Goal: Task Accomplishment & Management: Manage account settings

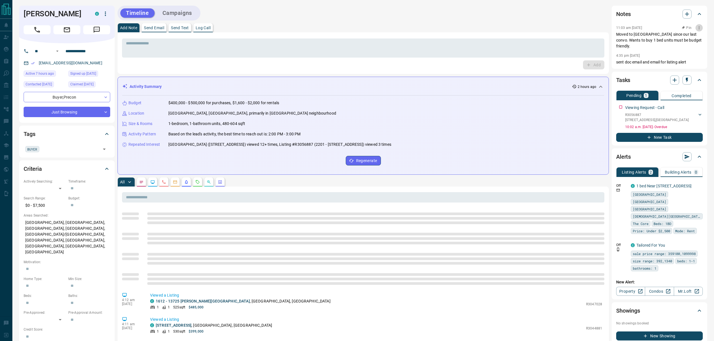
click at [698, 28] on icon "button" at bounding box center [699, 28] width 4 height 4
click at [695, 38] on li "Edit" at bounding box center [690, 38] width 25 height 8
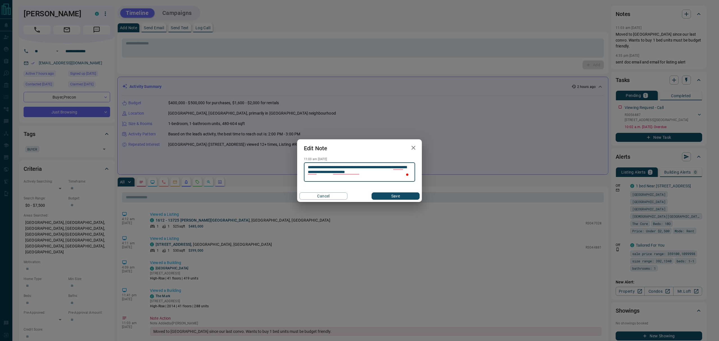
type textarea "**********"
click at [385, 197] on button "Save" at bounding box center [396, 195] width 48 height 7
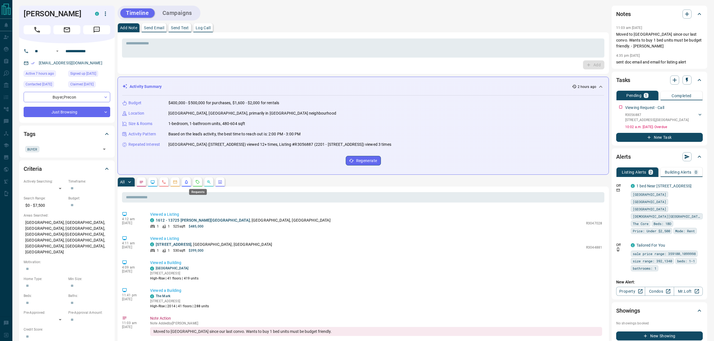
click at [200, 183] on icon "Requests" at bounding box center [197, 182] width 4 height 4
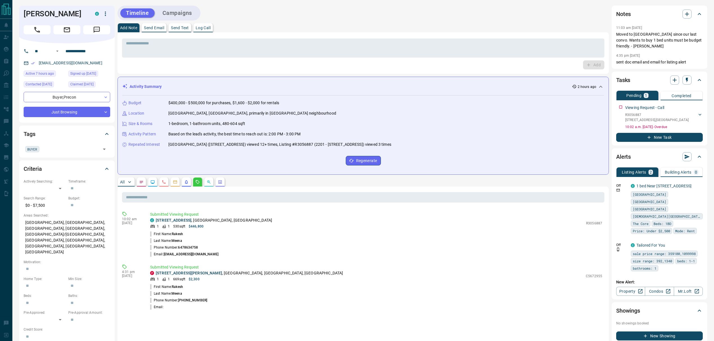
click at [532, 19] on div "Timeline Campaigns" at bounding box center [362, 13] width 491 height 15
click at [159, 184] on div "All" at bounding box center [362, 182] width 491 height 9
click at [160, 184] on button "button" at bounding box center [163, 182] width 9 height 9
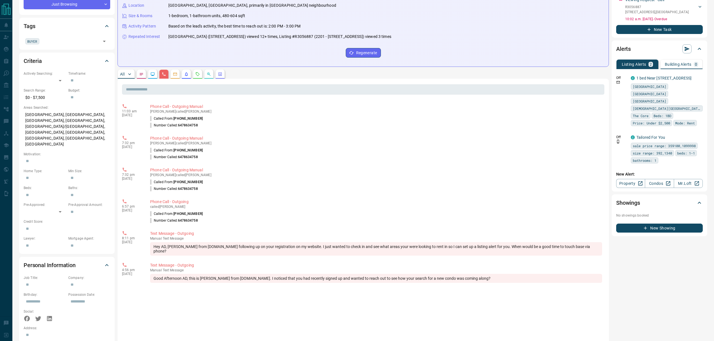
scroll to position [112, 0]
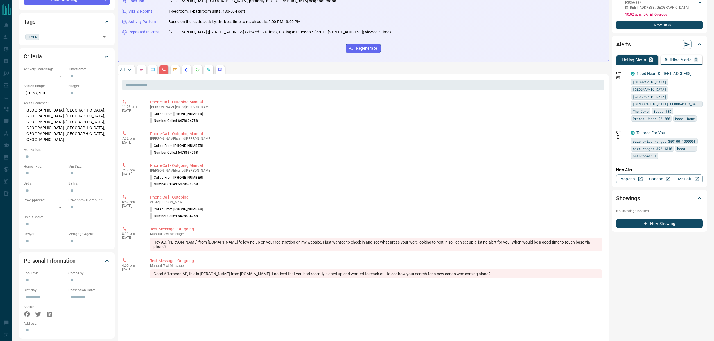
click at [120, 68] on p "All" at bounding box center [122, 70] width 4 height 4
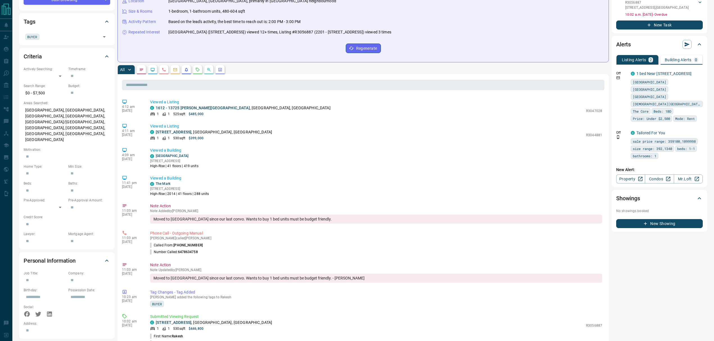
click at [218, 74] on div "All ​ 4:12 am [DATE] Viewed a Listing C 1612 - [GEOGRAPHIC_DATA][PERSON_NAME], …" at bounding box center [362, 309] width 491 height 488
click at [218, 73] on button "button" at bounding box center [220, 69] width 9 height 9
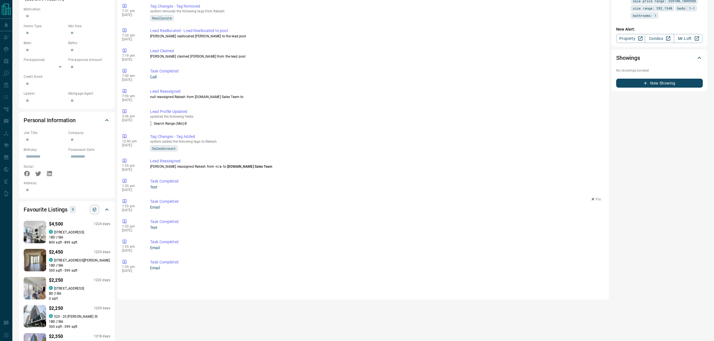
scroll to position [28, 0]
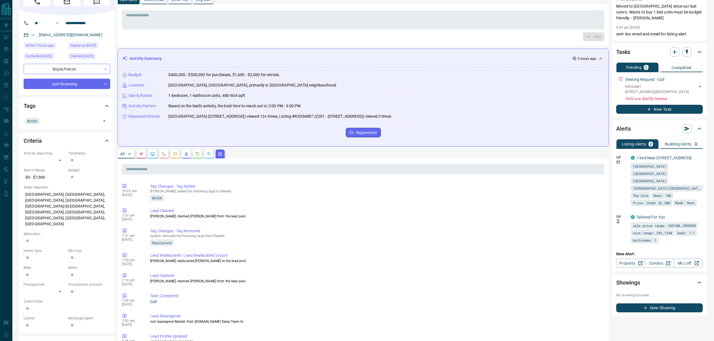
click at [124, 155] on p "All" at bounding box center [122, 154] width 4 height 4
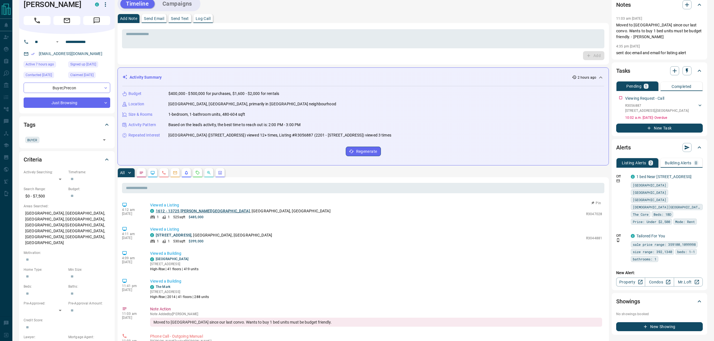
scroll to position [0, 0]
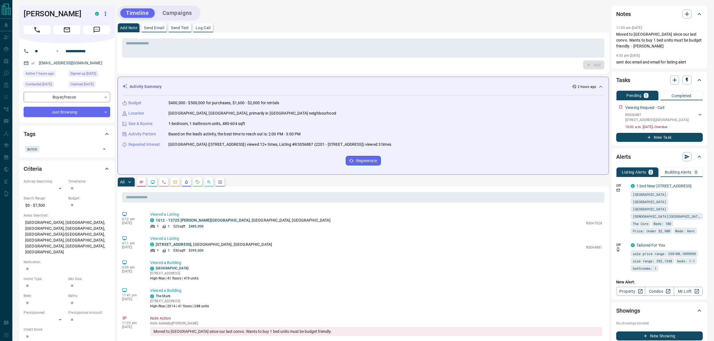
click at [166, 183] on icon "Calls" at bounding box center [163, 181] width 3 height 3
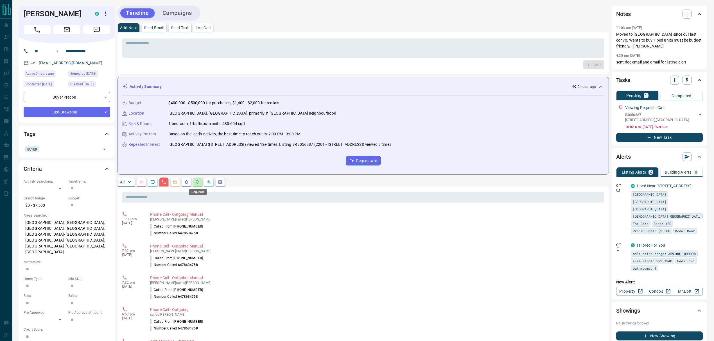
click at [197, 184] on icon "Requests" at bounding box center [197, 182] width 4 height 4
